Goal: Book appointment/travel/reservation

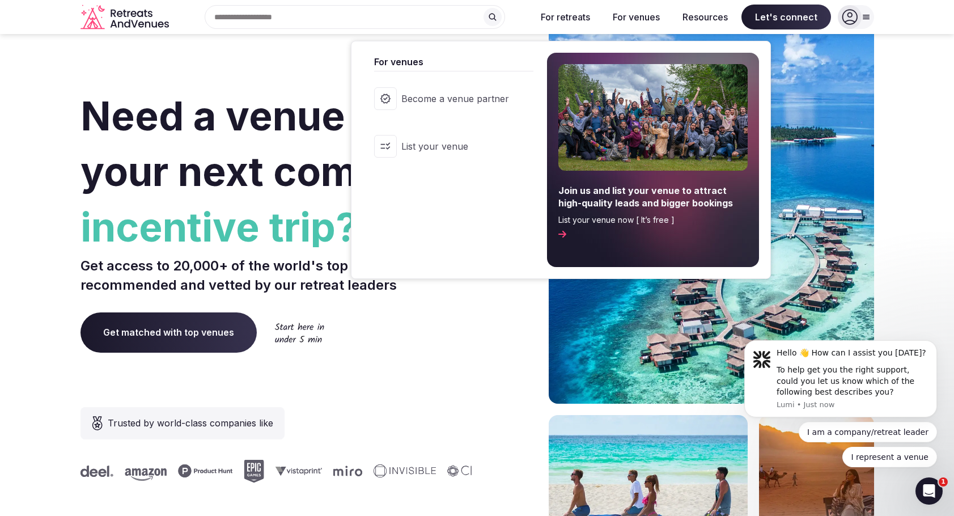
click at [636, 18] on button "For venues" at bounding box center [636, 17] width 65 height 25
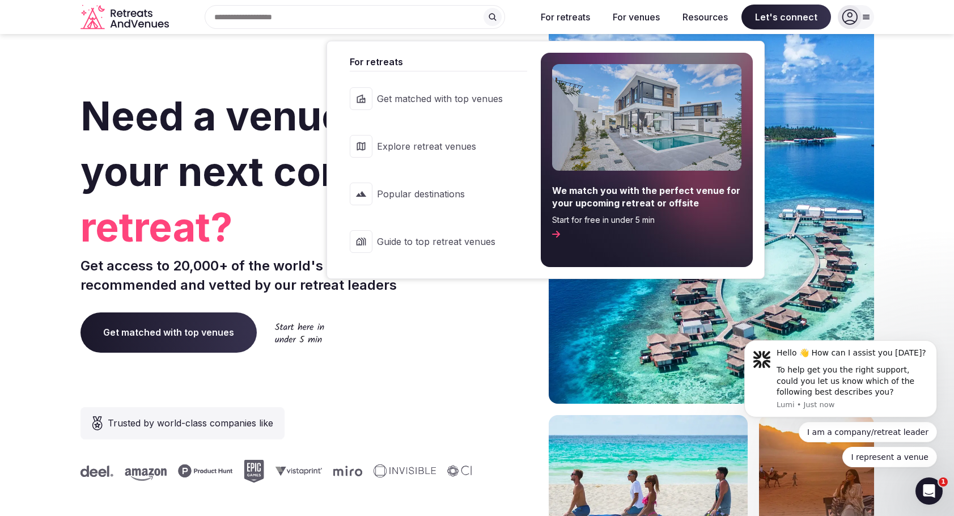
click at [441, 151] on span "Explore retreat venues" at bounding box center [440, 146] width 126 height 12
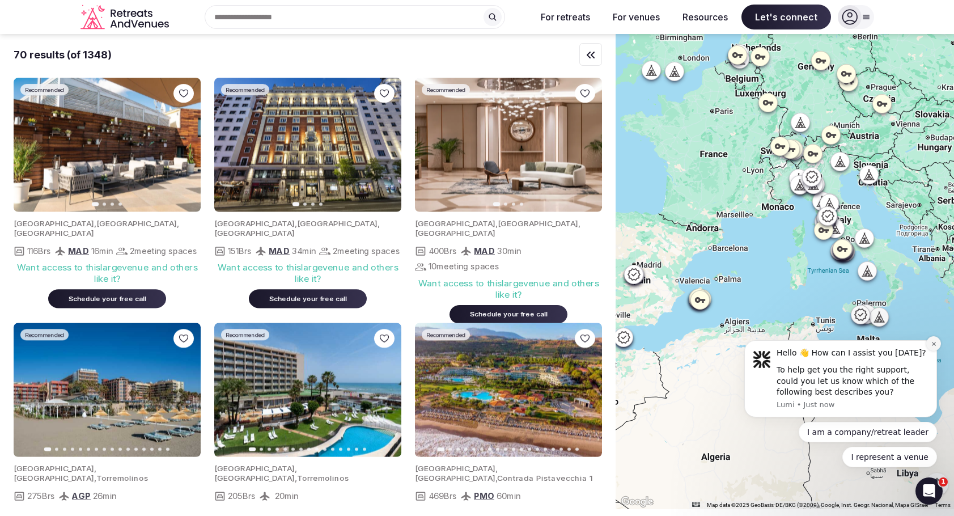
click at [935, 342] on icon "Dismiss notification" at bounding box center [933, 344] width 4 height 4
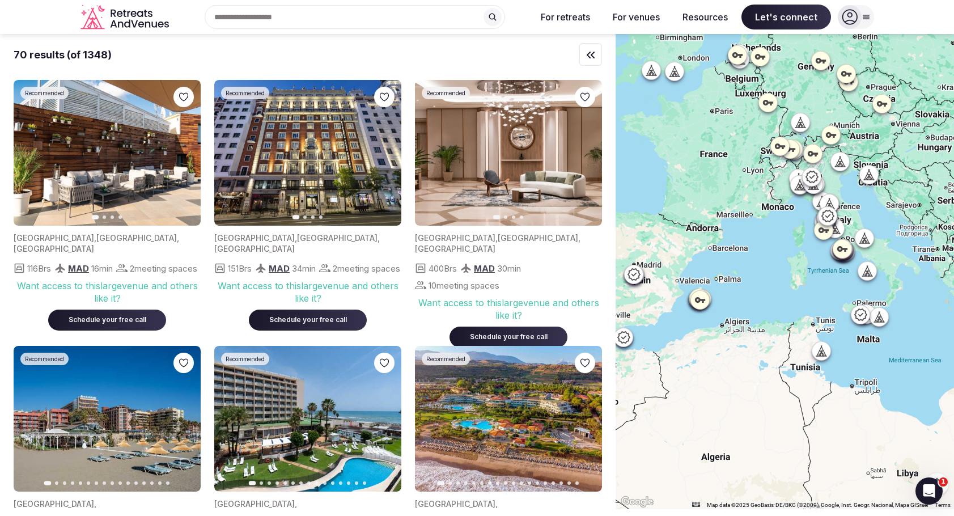
click at [261, 12] on div "Search Popular Destinations [GEOGRAPHIC_DATA], [GEOGRAPHIC_DATA] [GEOGRAPHIC_DA…" at bounding box center [350, 17] width 354 height 24
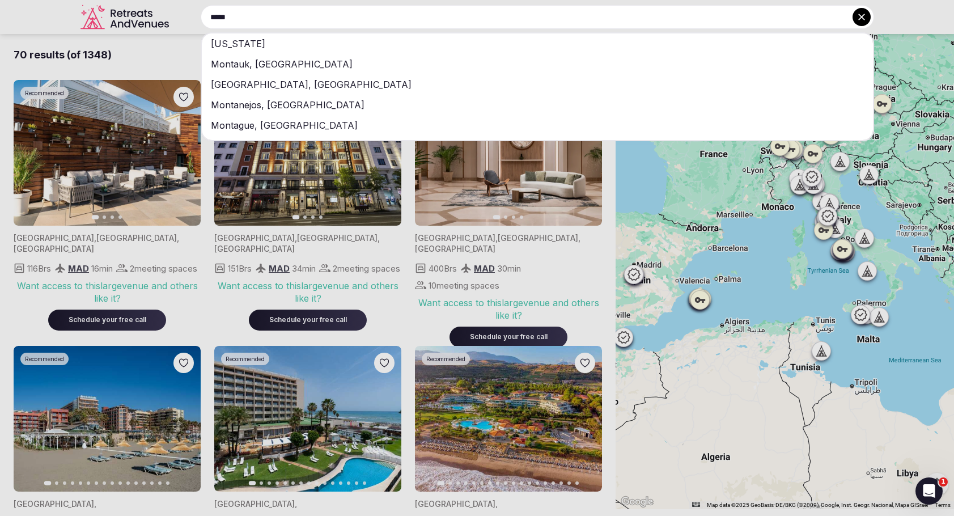
type input "*****"
click at [274, 42] on div "[US_STATE]" at bounding box center [537, 43] width 671 height 20
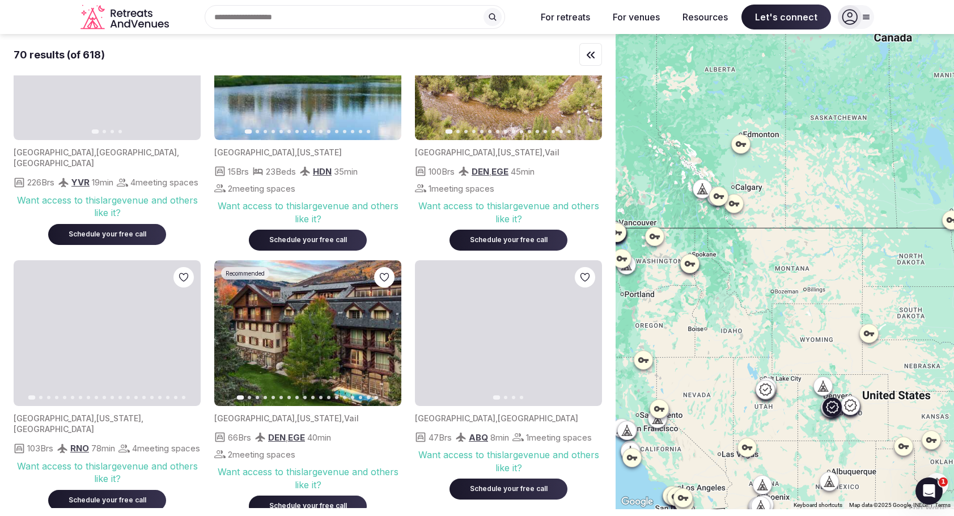
scroll to position [1151, 0]
